Goal: Information Seeking & Learning: Learn about a topic

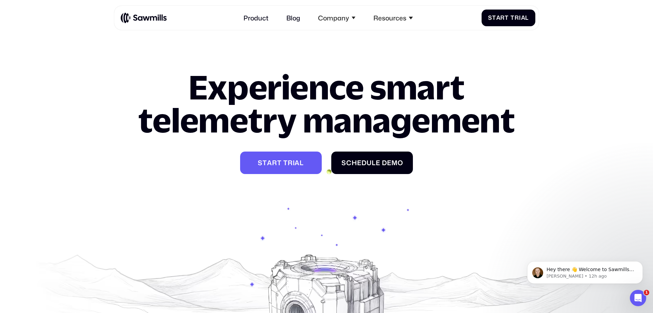
scroll to position [1097, 0]
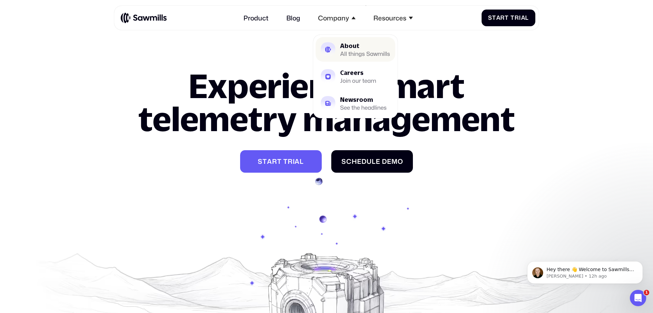
click at [346, 48] on div "About" at bounding box center [365, 46] width 50 height 6
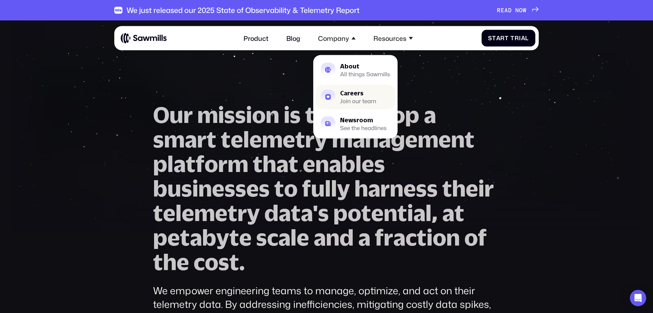
click at [345, 95] on div "Careers" at bounding box center [358, 93] width 36 height 6
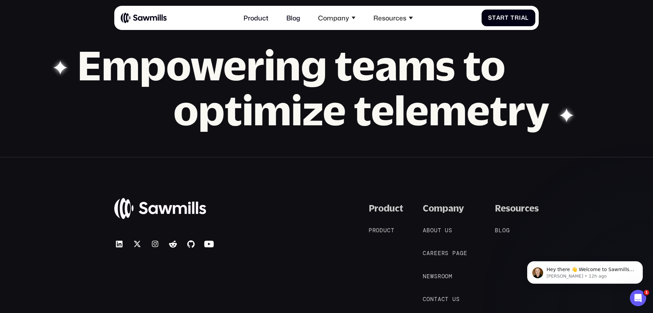
scroll to position [739, 0]
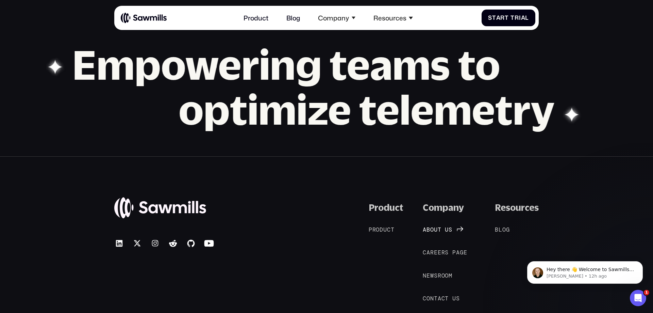
click at [444, 226] on span at bounding box center [444, 229] width 4 height 7
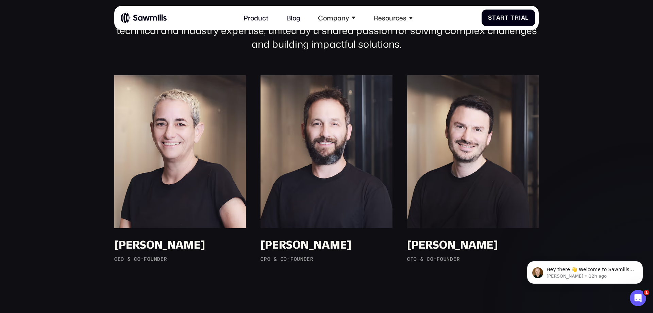
scroll to position [543, 0]
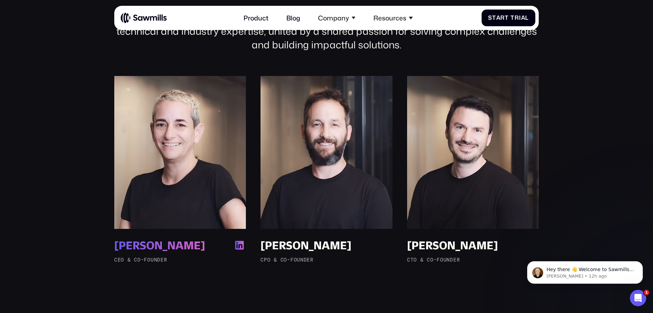
click at [122, 243] on div "[PERSON_NAME]" at bounding box center [159, 246] width 91 height 14
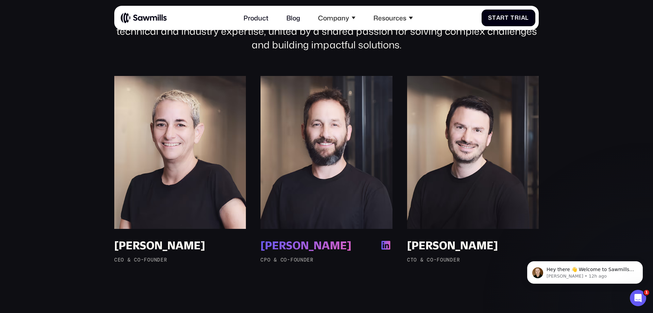
click at [307, 246] on div "[PERSON_NAME]" at bounding box center [306, 246] width 91 height 14
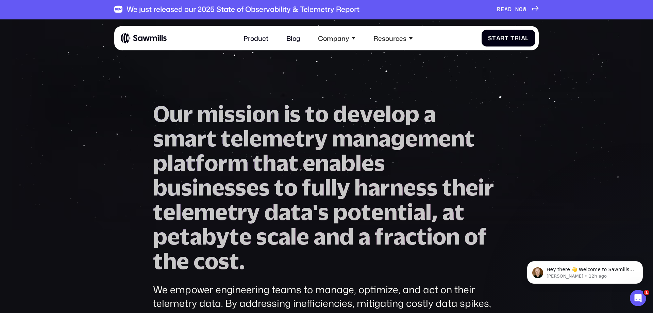
scroll to position [0, 0]
